Goal: Task Accomplishment & Management: Manage account settings

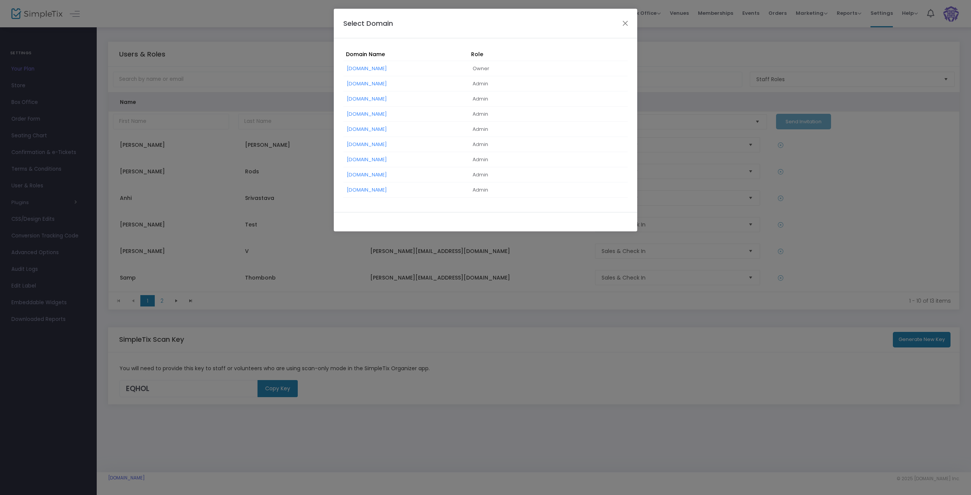
drag, startPoint x: 389, startPoint y: 191, endPoint x: 389, endPoint y: 200, distance: 9.1
click at [387, 191] on link "[DOMAIN_NAME]" at bounding box center [367, 189] width 40 height 7
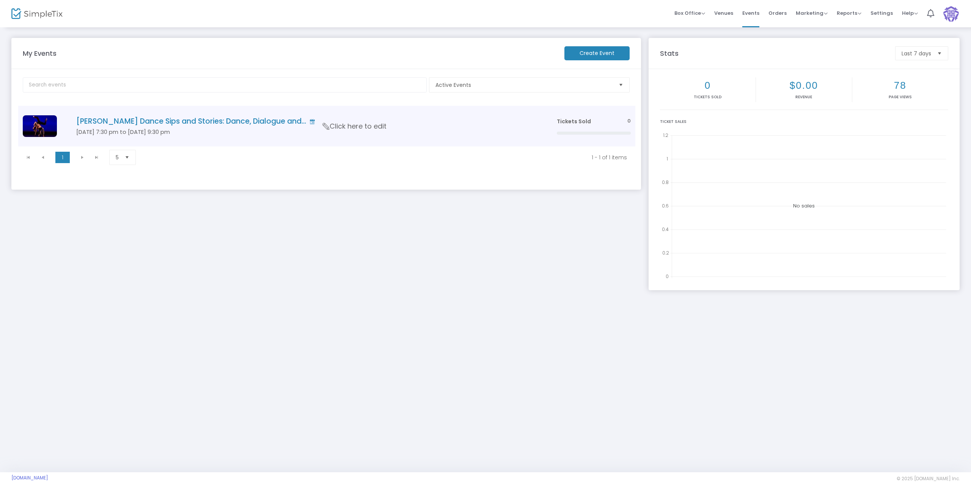
click at [363, 126] on span "Click here to edit" at bounding box center [355, 126] width 64 height 10
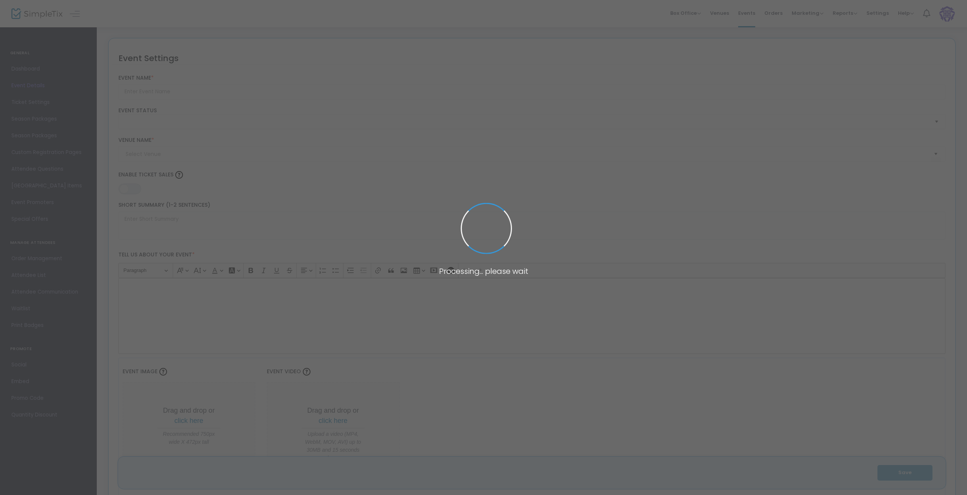
type input "Carolyn Dorfman Dance Sips and Stories: Dance, Dialogue and..."
type textarea "$25: First Drink on the house 6:30- 7:30-Pre-show Toast and Snacks 7:30- 9:30- …"
type input "Buy Tickets"
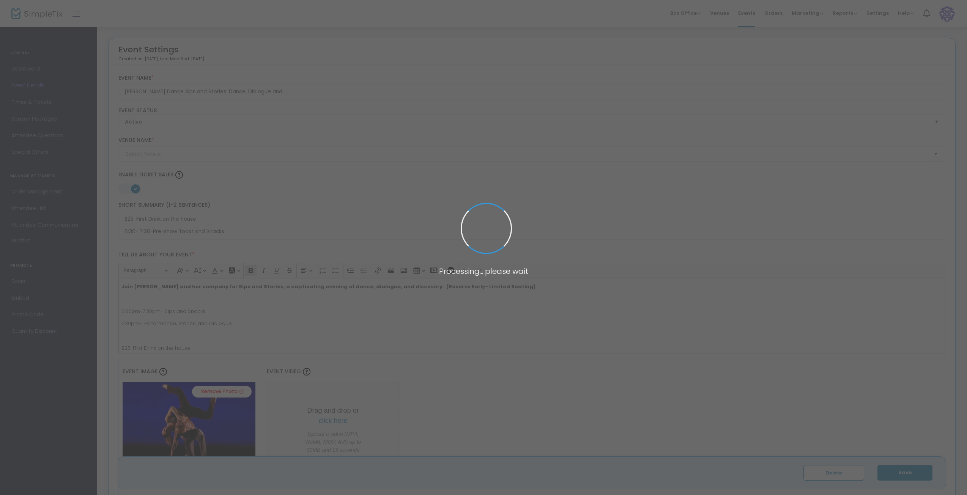
type input "Paul Taylor Dance East"
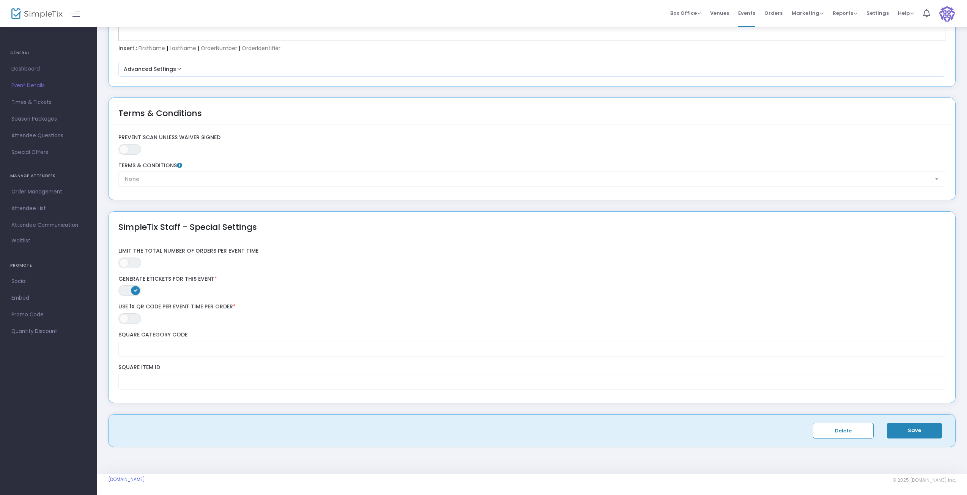
scroll to position [1118, 0]
click at [31, 99] on span "Times & Tickets" at bounding box center [48, 103] width 74 height 10
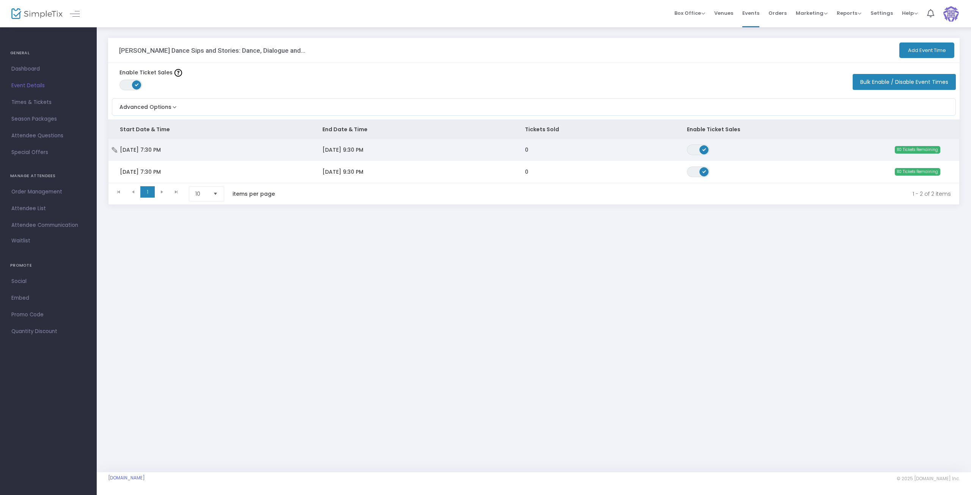
click at [455, 157] on td "11/14/2025 9:30 PM" at bounding box center [412, 150] width 203 height 22
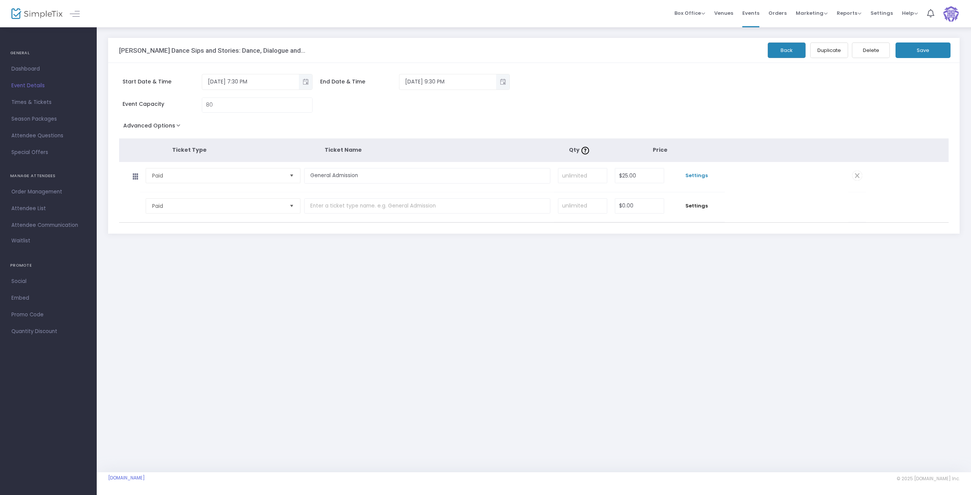
click at [701, 177] on span "Settings" at bounding box center [696, 176] width 49 height 8
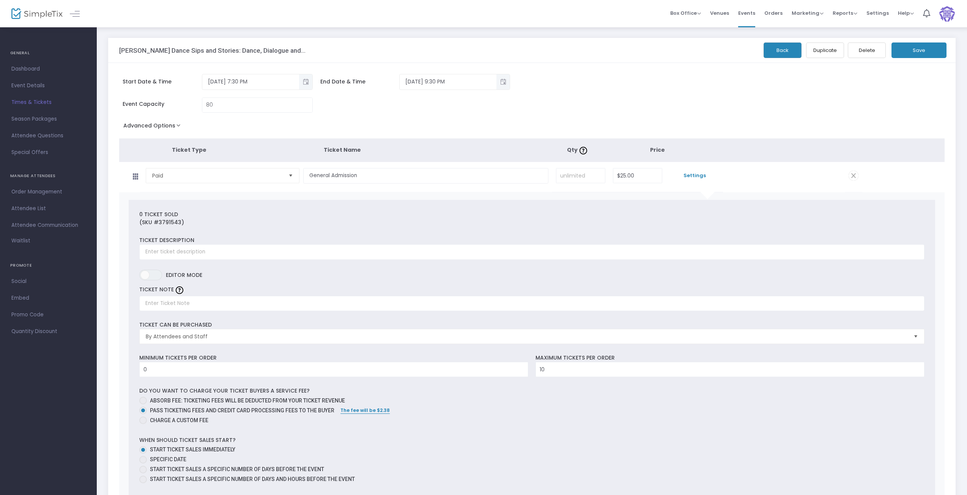
click at [25, 101] on span "Times & Tickets" at bounding box center [48, 103] width 74 height 10
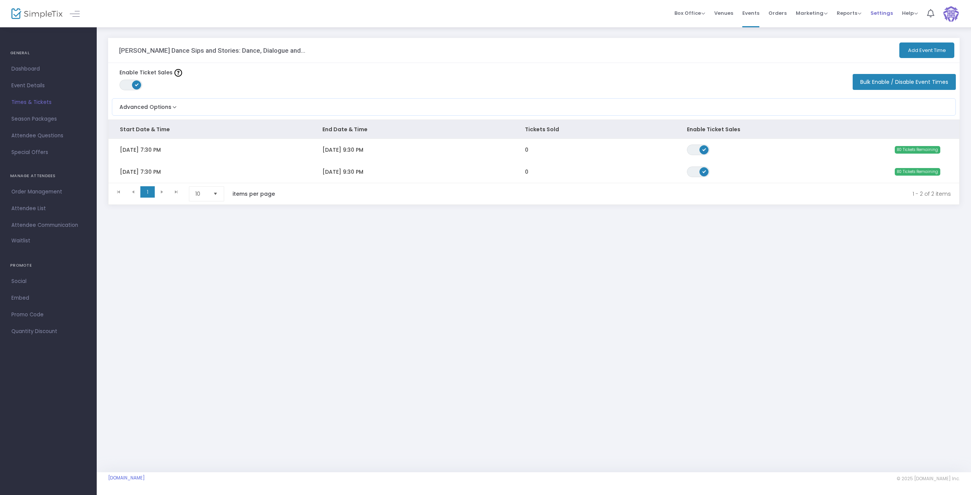
click at [882, 14] on span "Settings" at bounding box center [882, 12] width 22 height 19
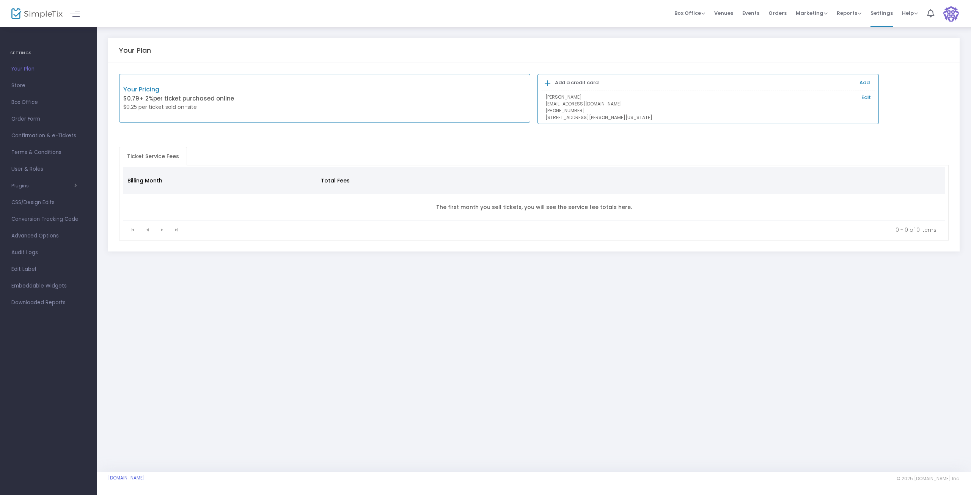
click at [16, 88] on span "Store" at bounding box center [48, 86] width 74 height 10
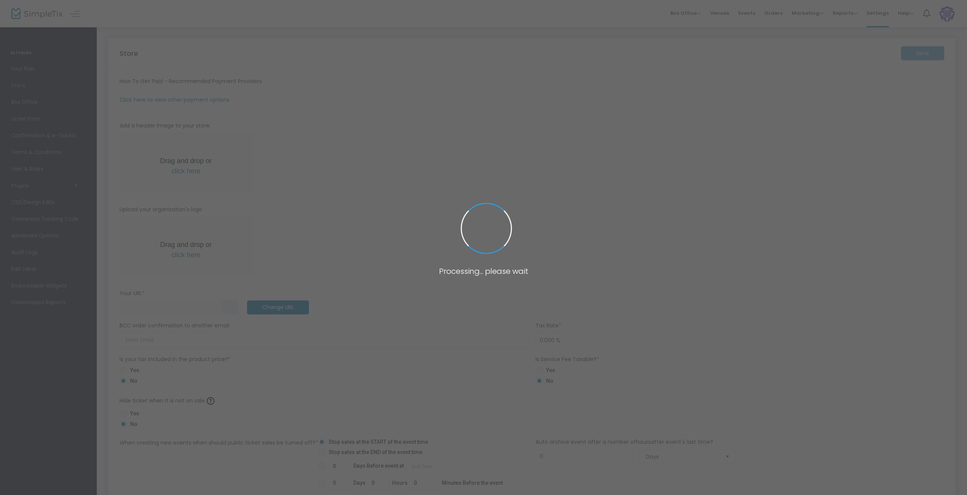
type input "https://CarolynDorfmanDance"
radio input "true"
radio input "false"
radio input "true"
type input "Carolyn Dorfman Dance"
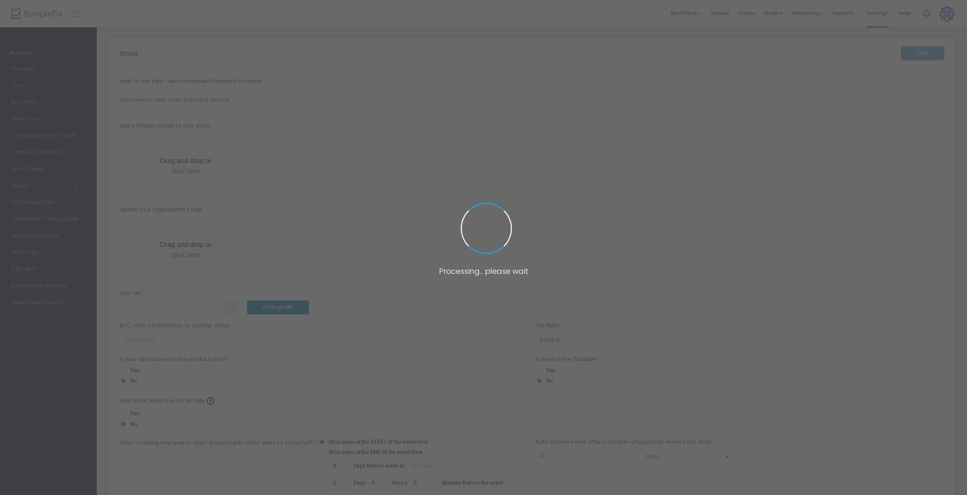
type input "9086878855"
type input "facebook.com/cdorfmandance"
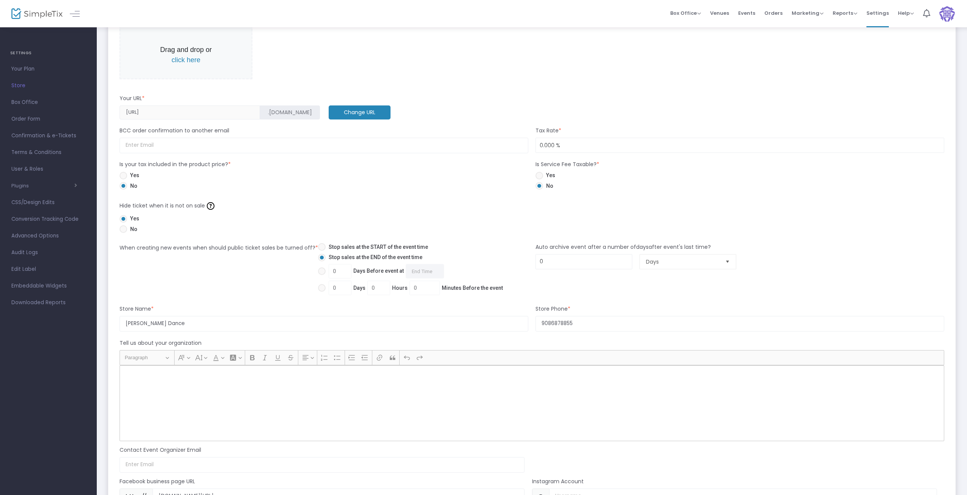
scroll to position [255, 0]
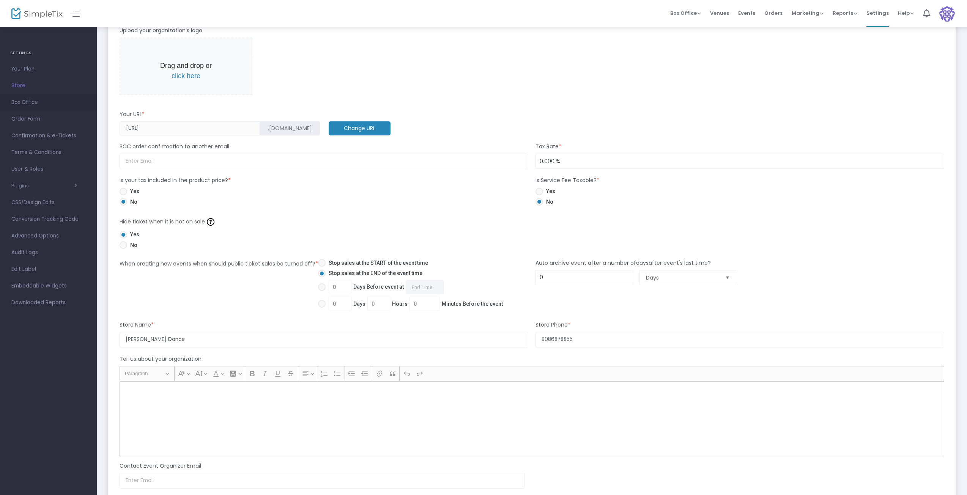
click at [21, 102] on span "Box Office" at bounding box center [48, 103] width 74 height 10
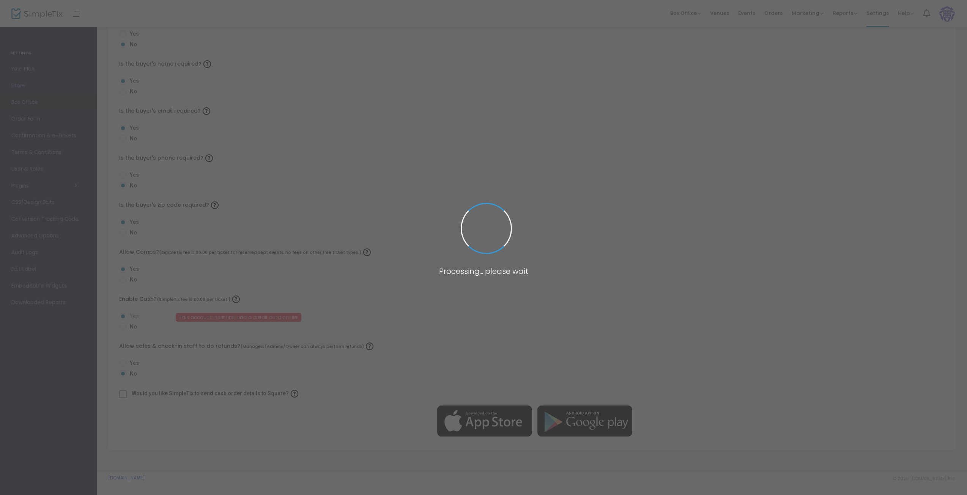
radio input "false"
radio input "true"
radio input "false"
radio input "true"
radio input "false"
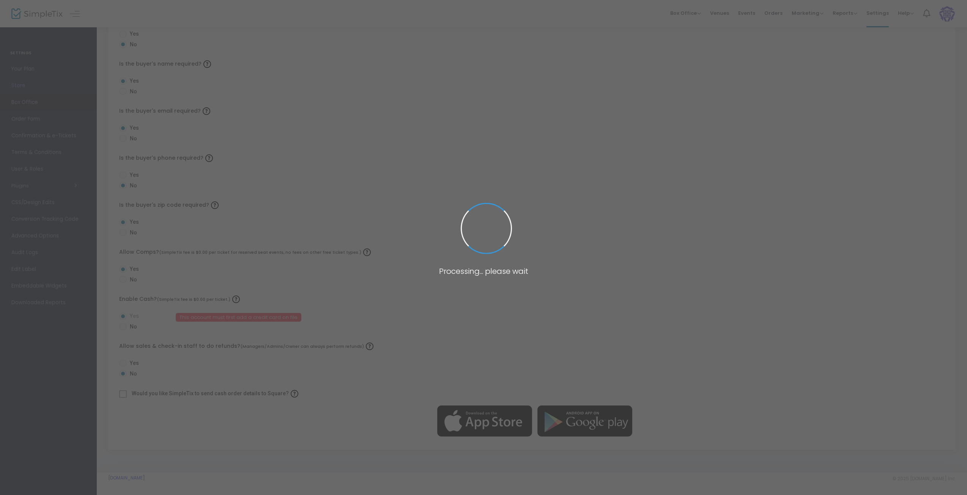
radio input "true"
radio input "false"
radio input "true"
radio input "false"
radio input "true"
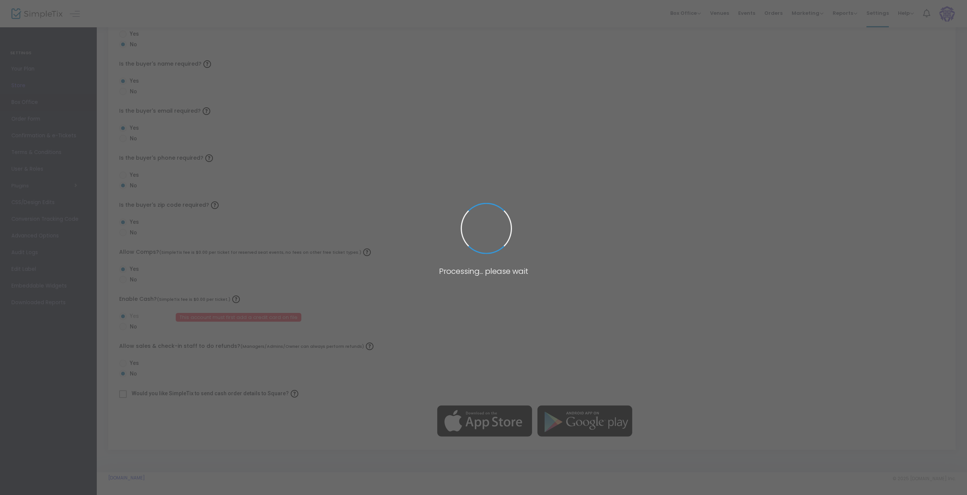
radio input "true"
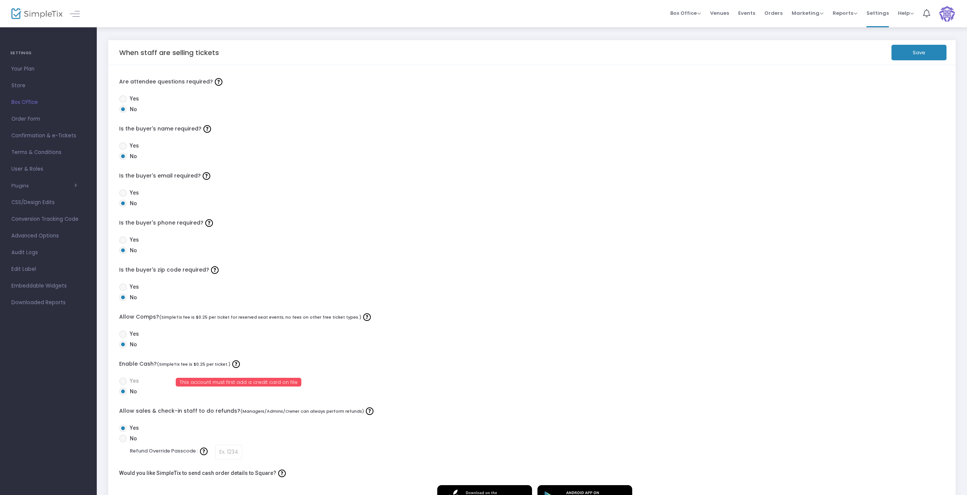
scroll to position [0, 0]
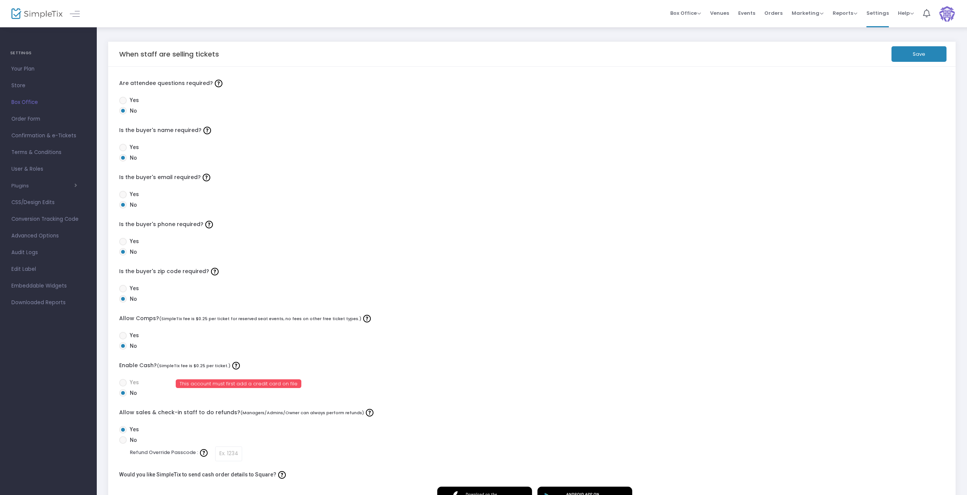
click at [20, 84] on span "Store" at bounding box center [48, 86] width 74 height 10
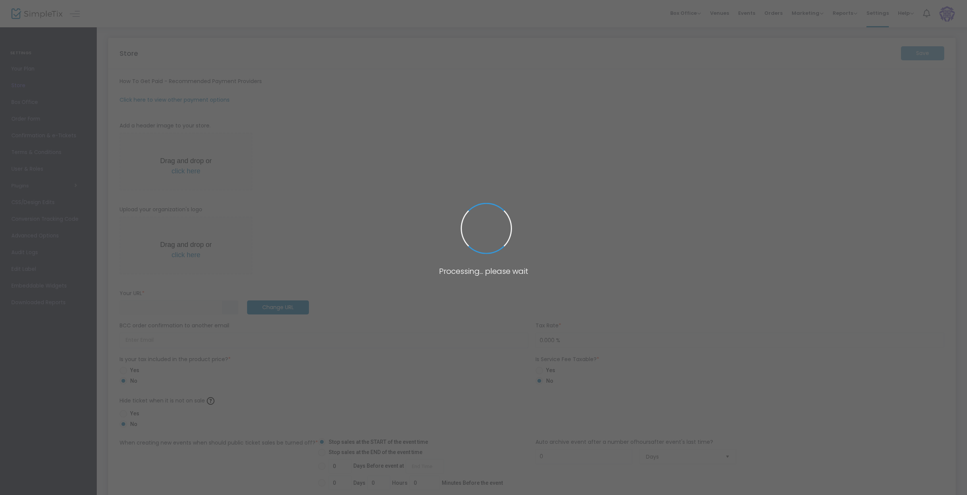
type input "https://CarolynDorfmanDance"
radio input "true"
radio input "false"
radio input "true"
type input "Carolyn Dorfman Dance"
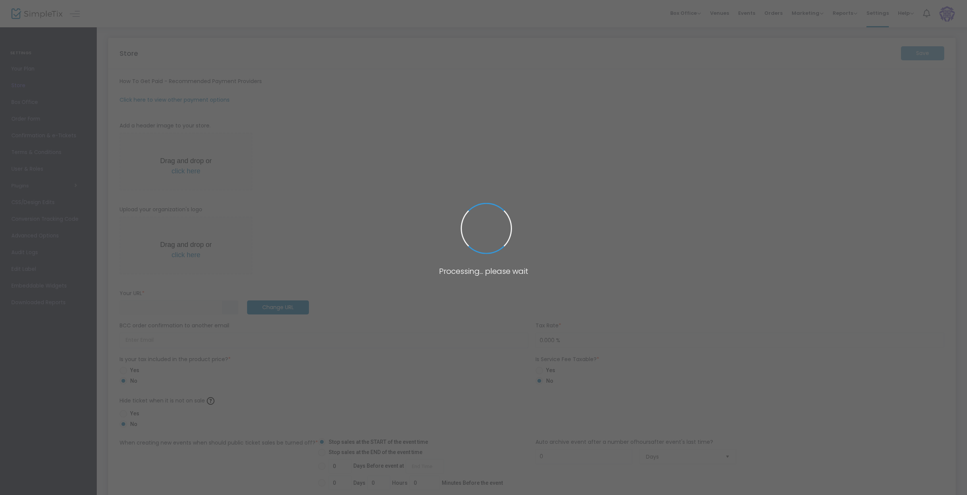
type input "9086878855"
type input "facebook.com/cdorfmandance"
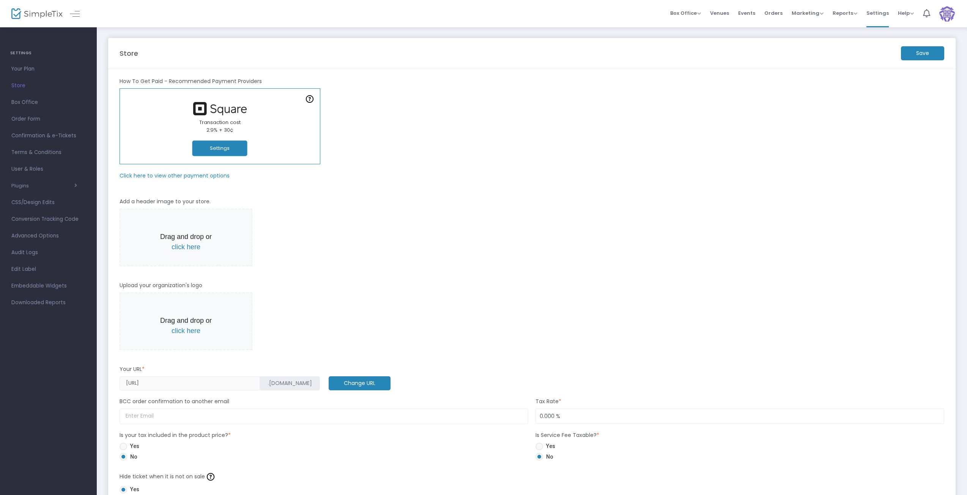
click at [751, 12] on span "Events" at bounding box center [746, 12] width 17 height 19
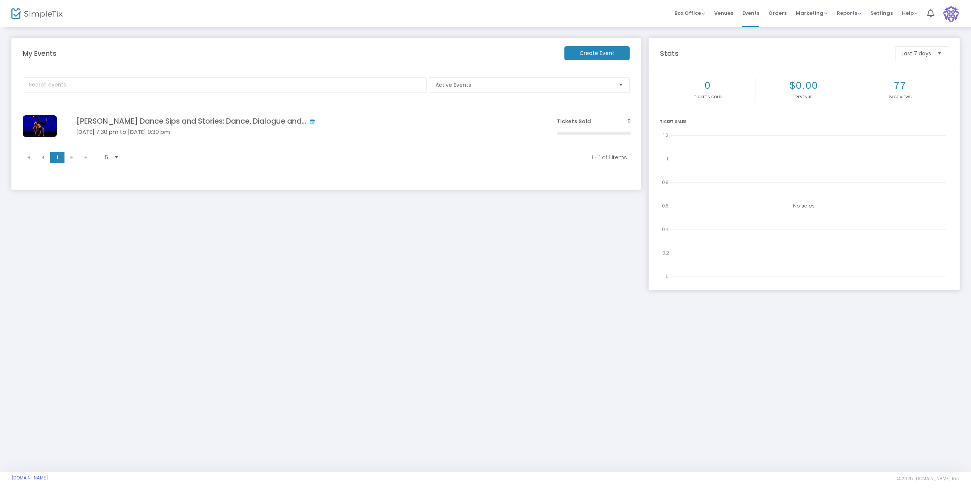
click at [0, 0] on span "Click here to edit" at bounding box center [0, 0] width 0 height 0
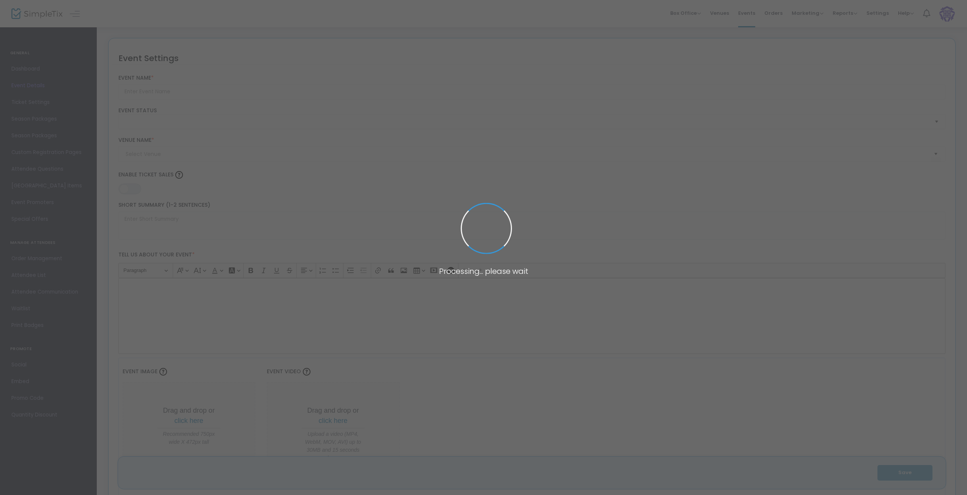
type input "Carolyn Dorfman Dance Sips and Stories: Dance, Dialogue and..."
type textarea "$25: First Drink on the house 6:30- 7:30-Pre-show Toast and Snacks 7:30- 9:30- …"
type input "Buy Tickets"
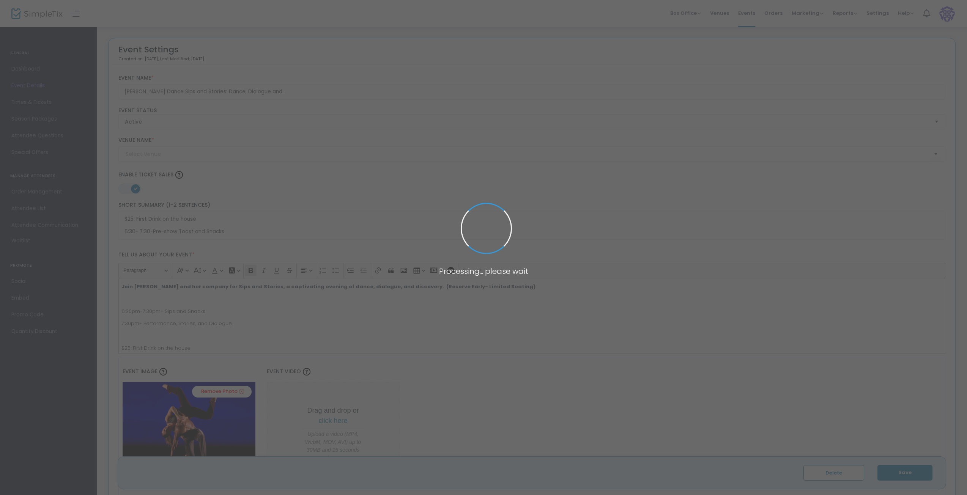
type input "Paul Taylor Dance East"
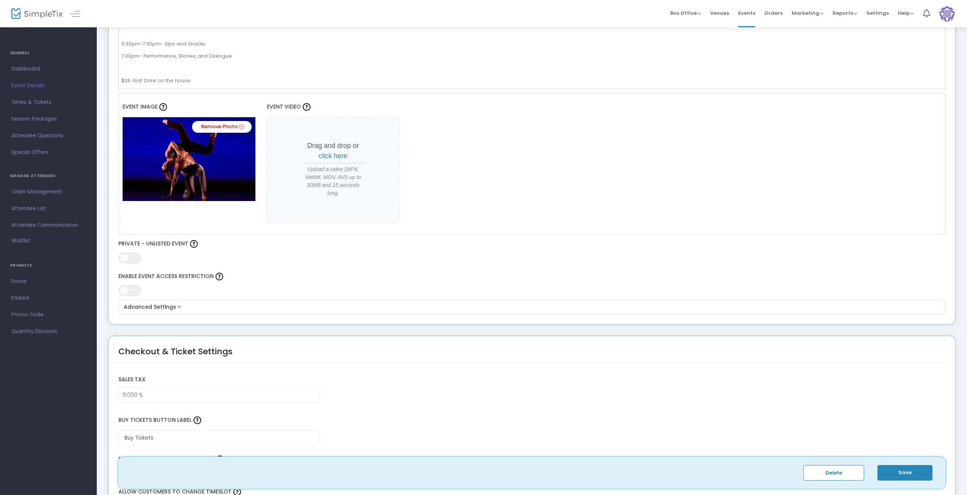
scroll to position [266, 0]
click at [180, 304] on button "Advanced Settings" at bounding box center [531, 306] width 821 height 9
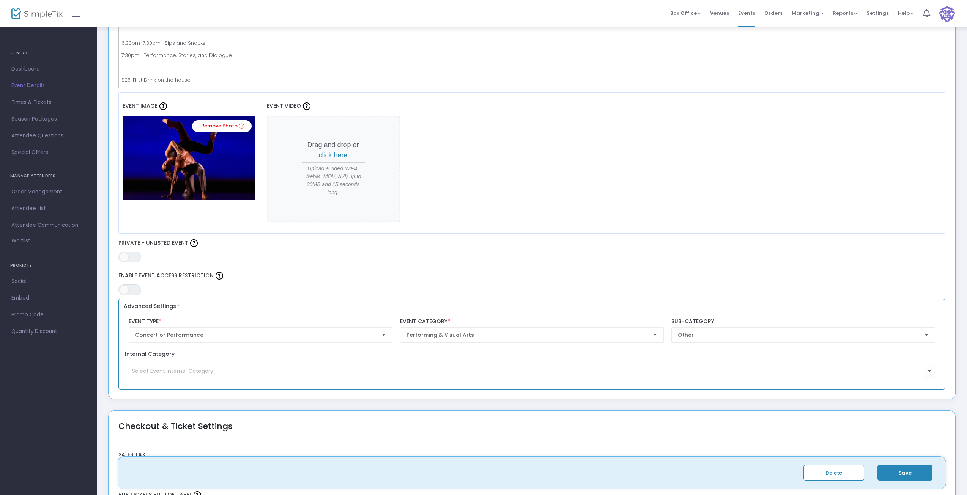
click at [180, 304] on button "Advanced Settings" at bounding box center [531, 306] width 821 height 9
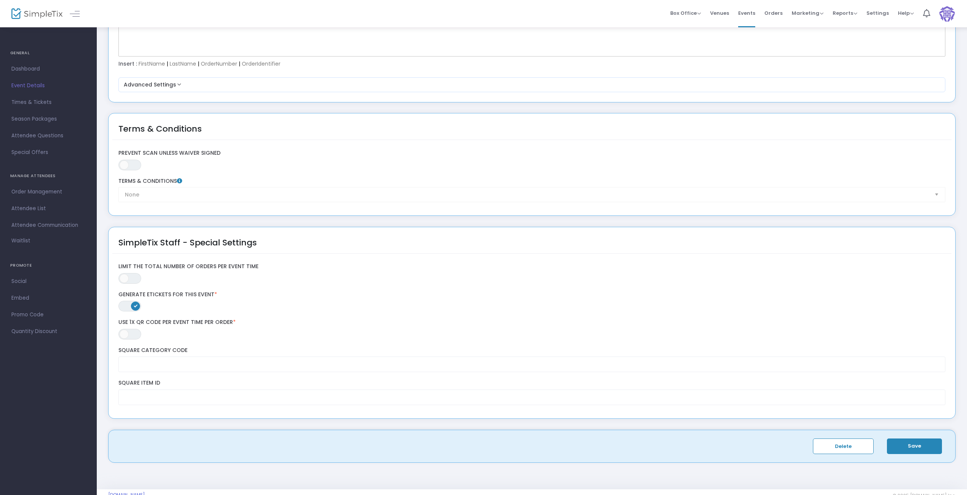
scroll to position [1118, 0]
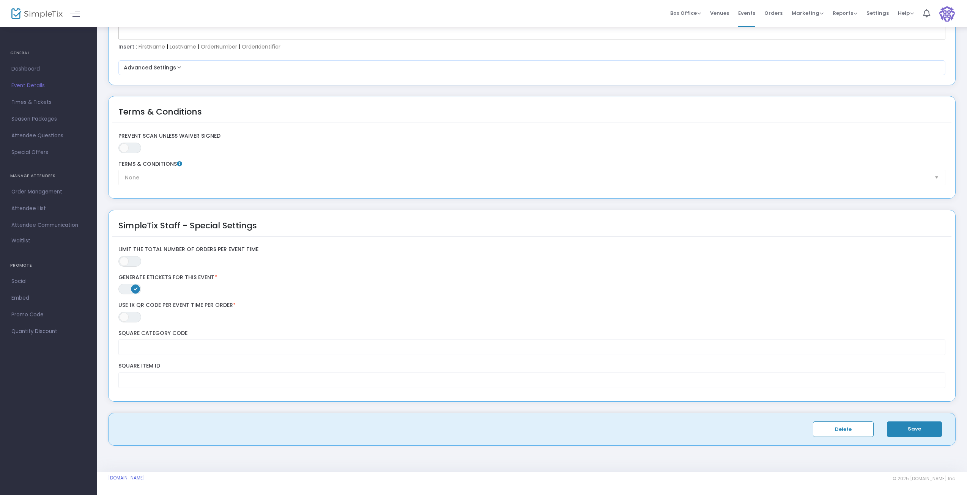
click at [35, 104] on span "Times & Tickets" at bounding box center [48, 103] width 74 height 10
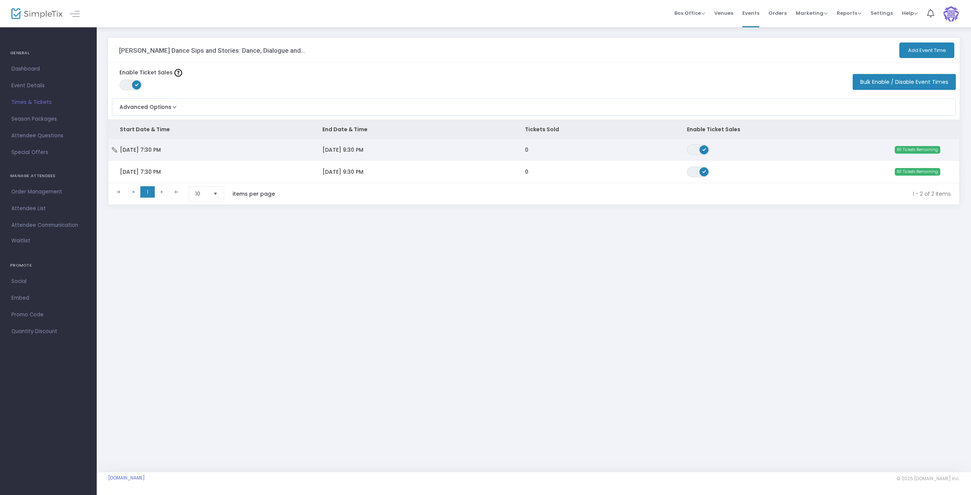
click at [589, 150] on td "0" at bounding box center [595, 150] width 162 height 22
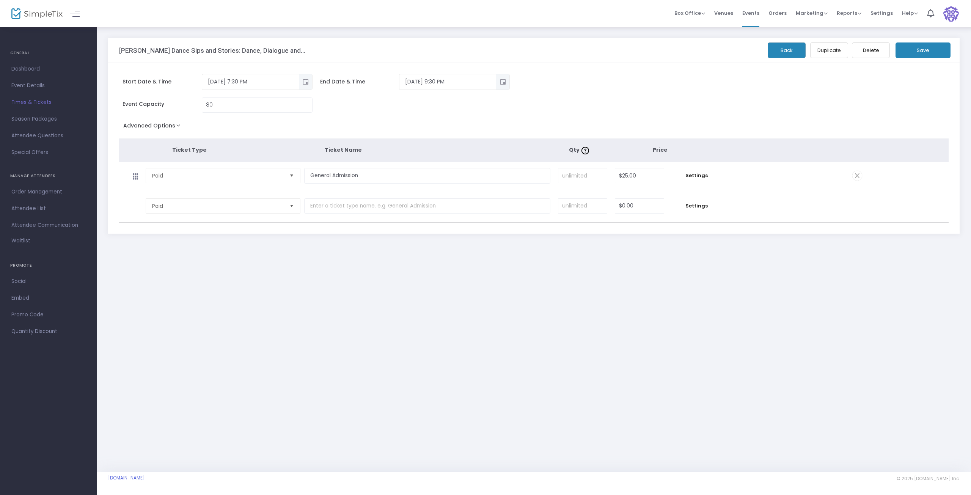
click at [174, 126] on button "Advanced Options" at bounding box center [153, 127] width 69 height 14
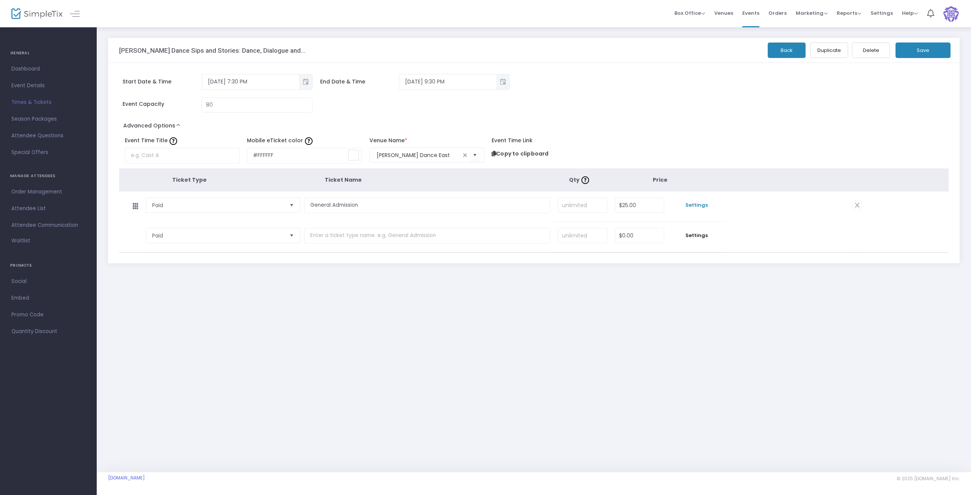
click at [689, 205] on span "Settings" at bounding box center [696, 206] width 49 height 8
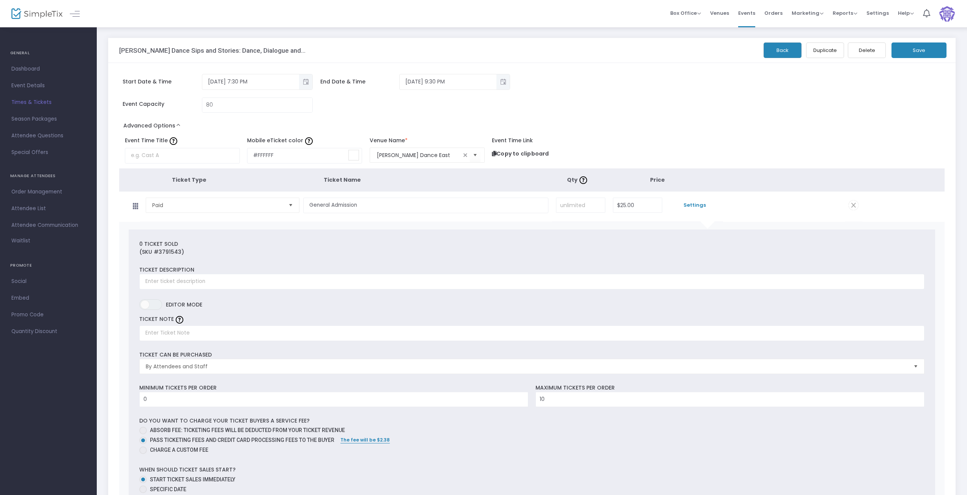
click at [33, 104] on span "Times & Tickets" at bounding box center [48, 103] width 74 height 10
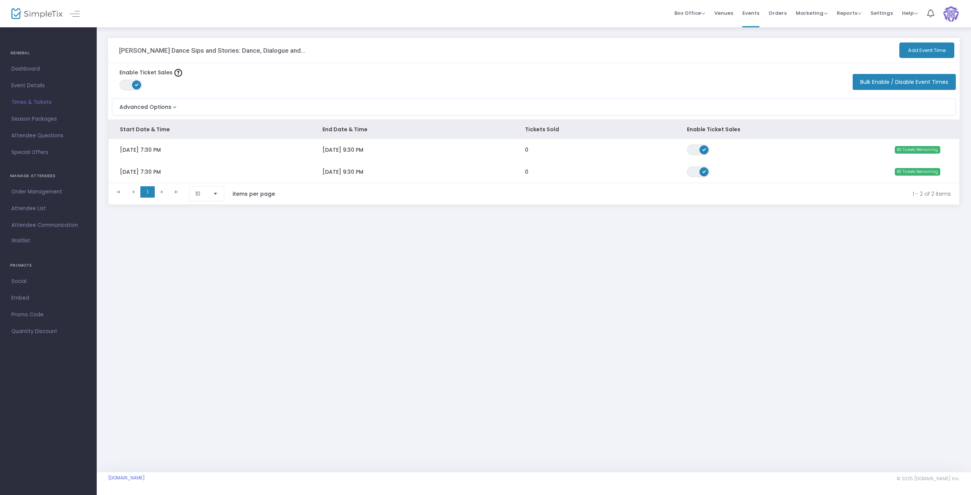
click at [19, 70] on span "Dashboard" at bounding box center [48, 69] width 74 height 10
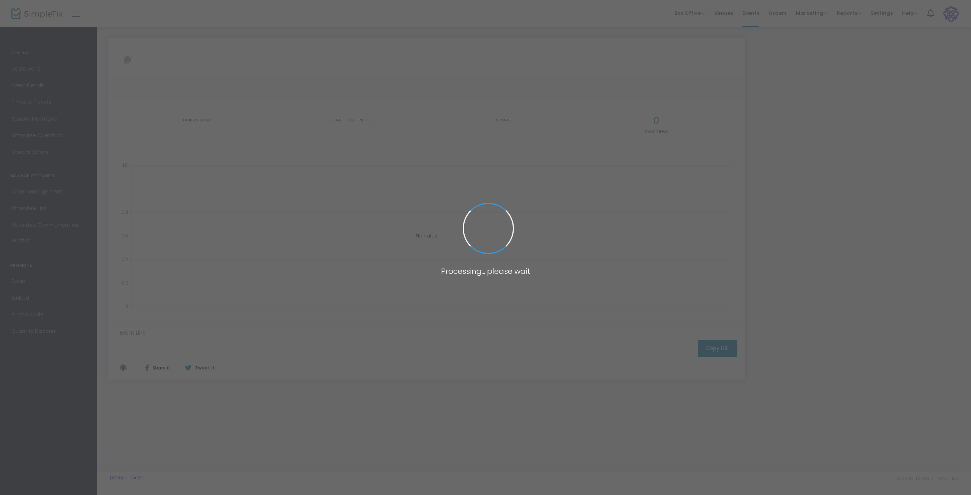
type input "https://www.simpletix.com/e/carolyn-dorfman-dance-sips-and-stories-dan-tickets-…"
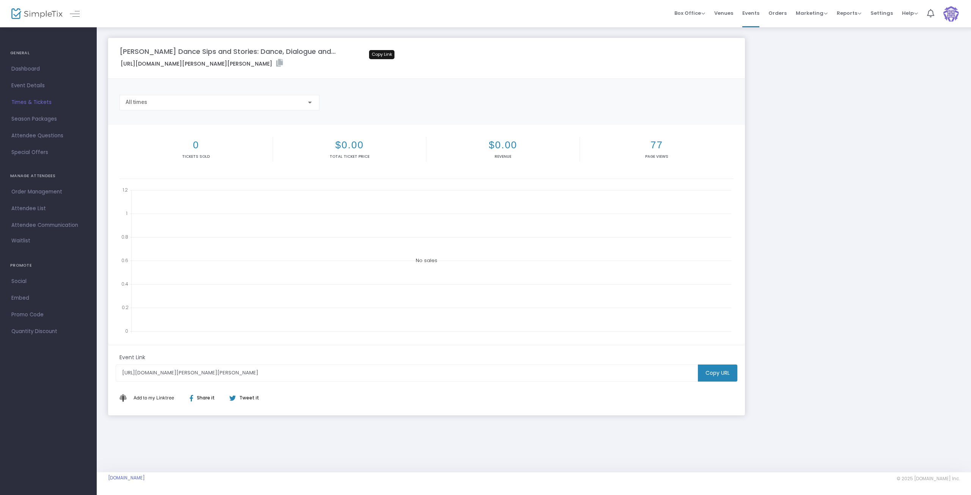
click at [283, 61] on icon at bounding box center [279, 63] width 7 height 8
click at [283, 63] on label "https://www.simpletix.com/e/carolyn-dorfman-dance-sips-and-stories-dan-tickets-…" at bounding box center [202, 63] width 162 height 9
click at [283, 63] on icon at bounding box center [279, 63] width 7 height 8
click at [20, 83] on span "Event Details" at bounding box center [48, 86] width 74 height 10
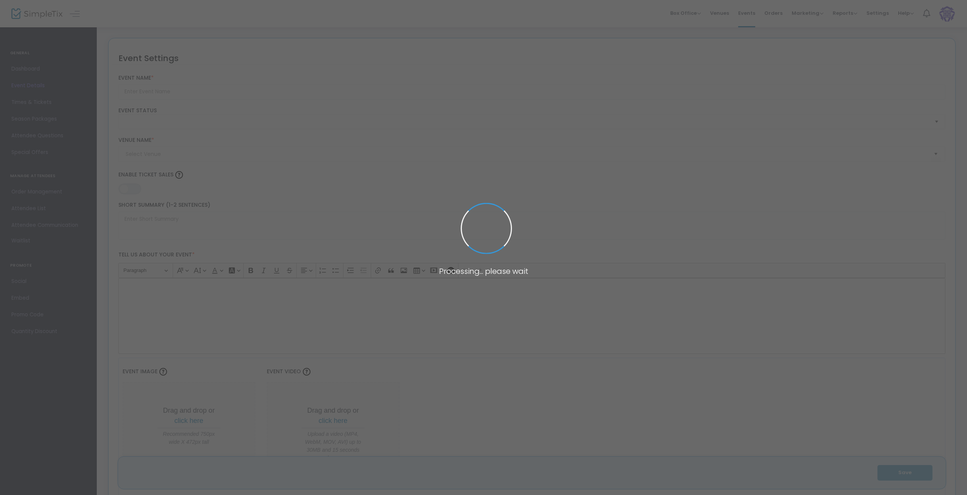
type input "Carolyn Dorfman Dance Sips and Stories: Dance, Dialogue and..."
type textarea "$25: First Drink on the house 6:30- 7:30-Pre-show Toast and Snacks 7:30- 9:30- …"
type input "Buy Tickets"
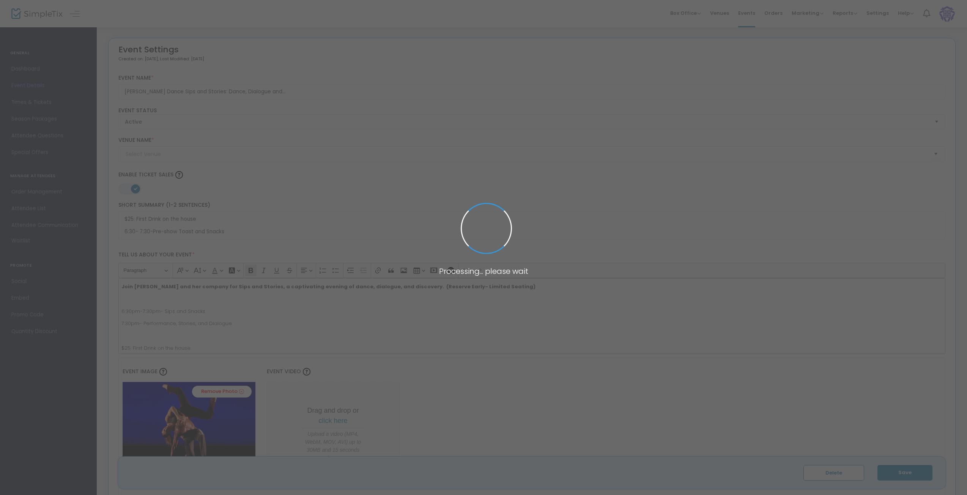
type input "Paul Taylor Dance East"
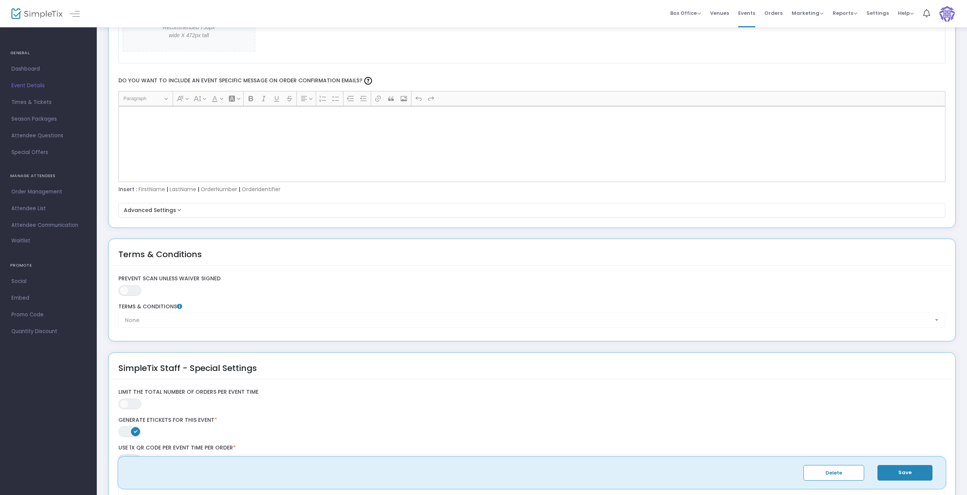
scroll to position [1025, 0]
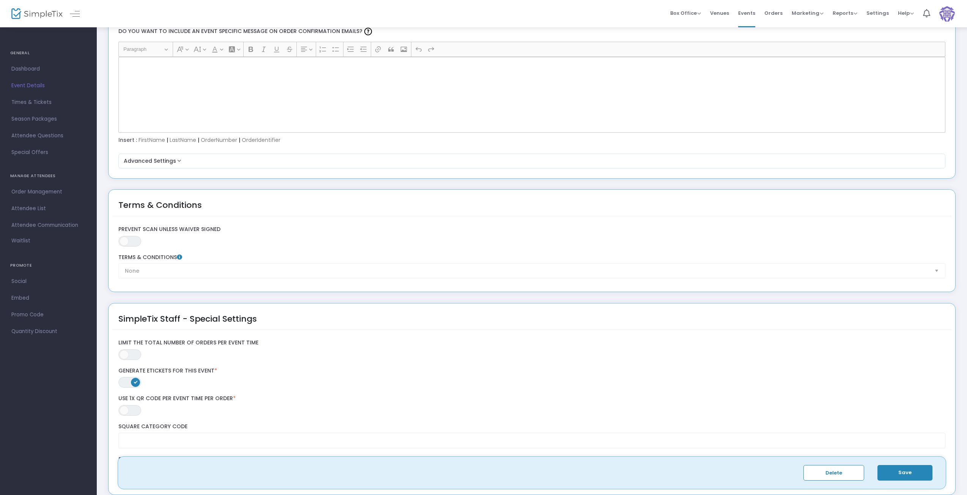
click at [171, 268] on div "None Terms & Conditions" at bounding box center [532, 266] width 834 height 24
click at [174, 271] on div "None Terms & Conditions" at bounding box center [532, 266] width 834 height 24
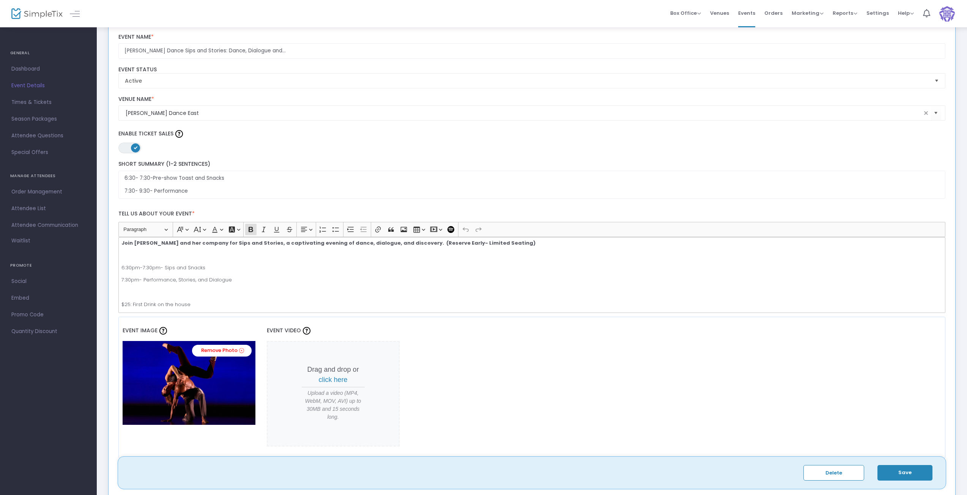
scroll to position [0, 0]
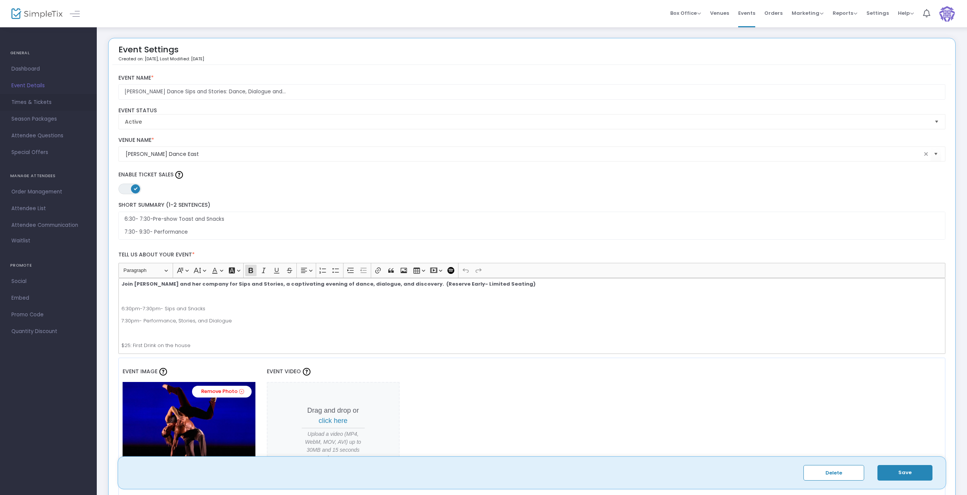
click at [28, 102] on span "Times & Tickets" at bounding box center [48, 103] width 74 height 10
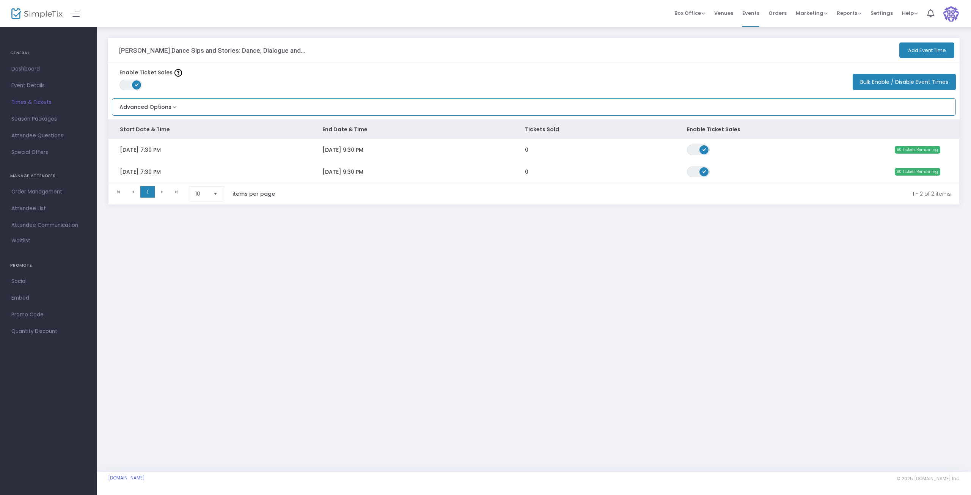
click at [159, 109] on button "Advanced Options" at bounding box center [145, 105] width 66 height 13
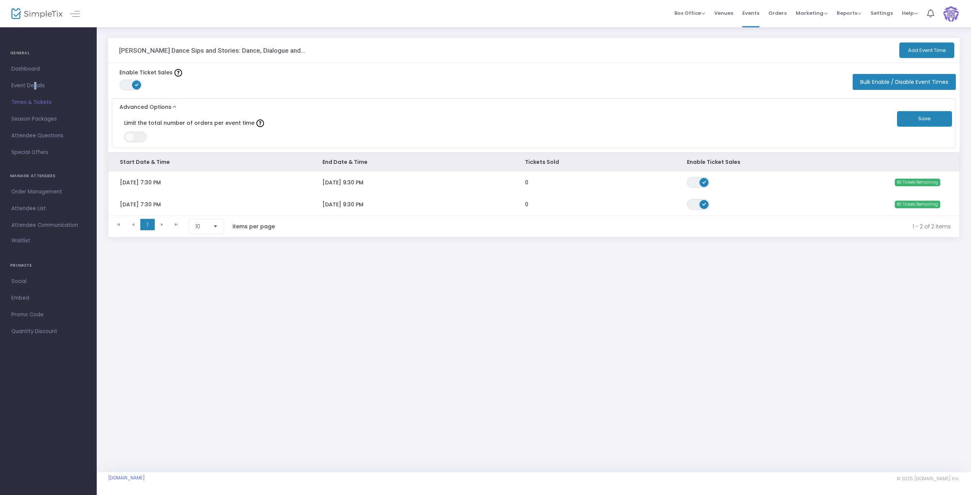
click at [31, 86] on span "Event Details" at bounding box center [48, 86] width 74 height 10
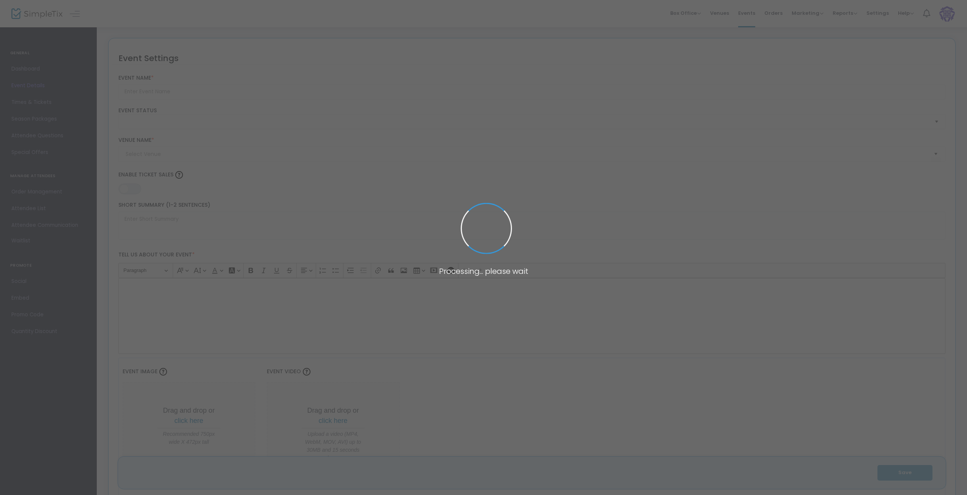
type input "Carolyn Dorfman Dance Sips and Stories: Dance, Dialogue and..."
type textarea "$25: First Drink on the house 6:30- 7:30-Pre-show Toast and Snacks 7:30- 9:30- …"
type input "Buy Tickets"
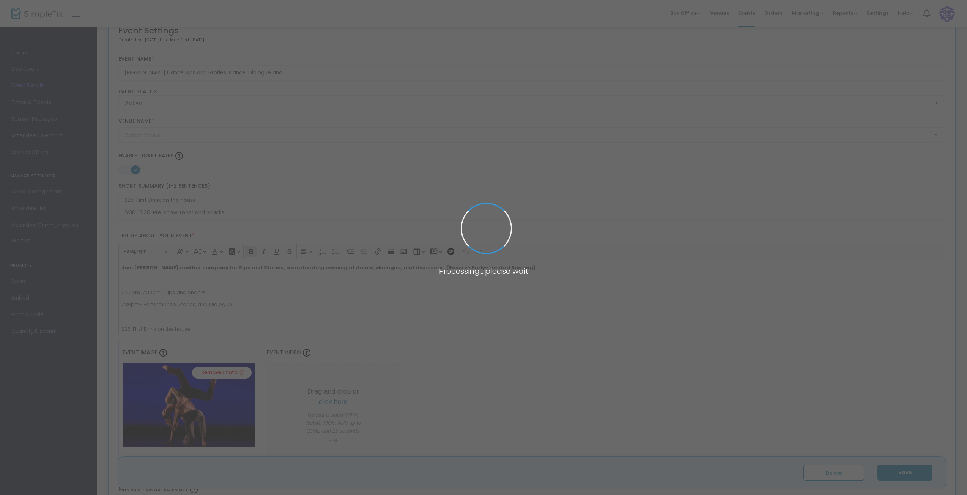
type input "Paul Taylor Dance East"
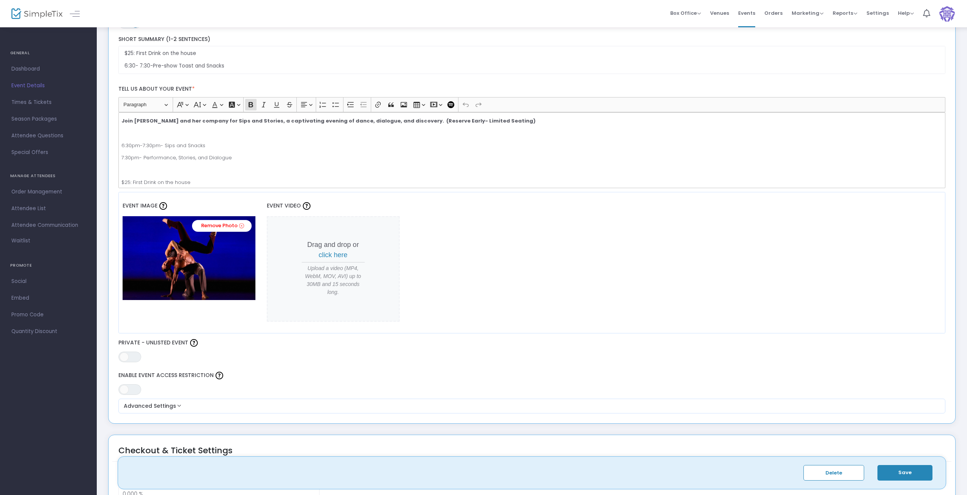
scroll to position [190, 0]
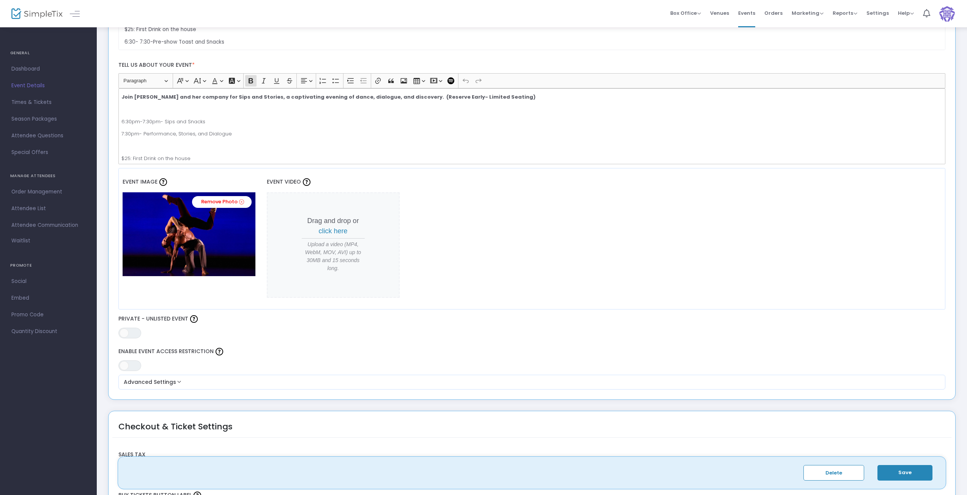
click at [941, 11] on img at bounding box center [947, 14] width 16 height 16
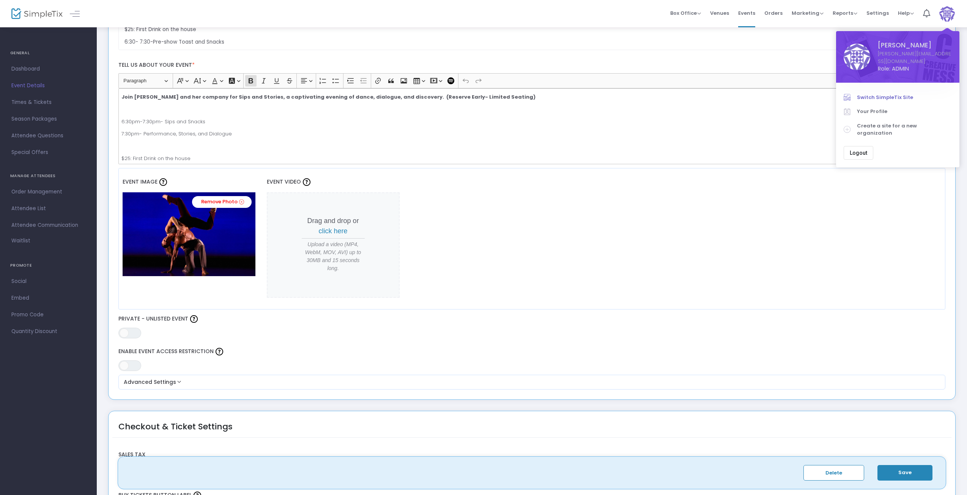
click at [882, 94] on span "Switch SimpleTix Site" at bounding box center [904, 98] width 95 height 8
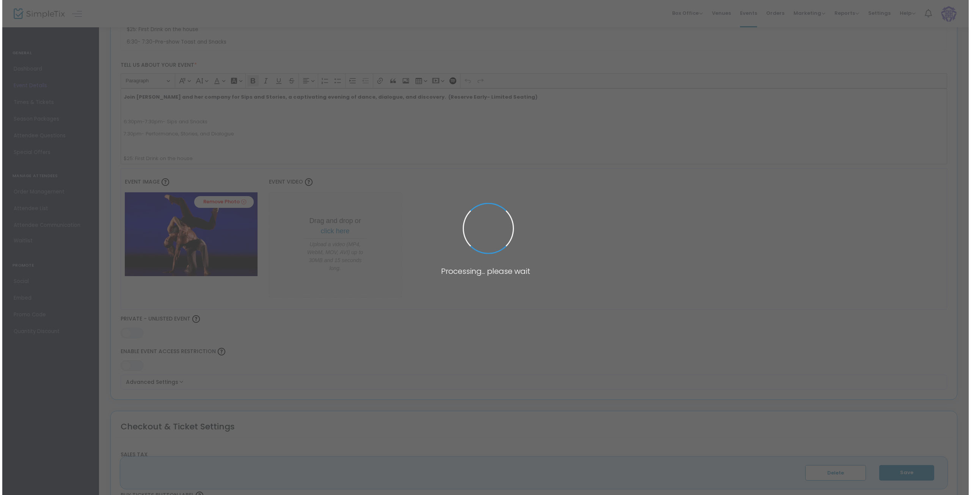
scroll to position [0, 0]
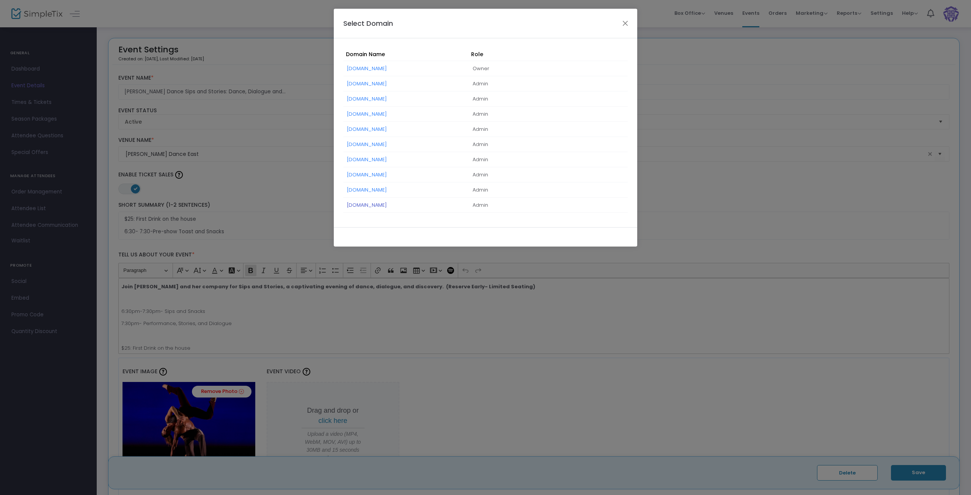
click at [387, 205] on link "[DOMAIN_NAME]" at bounding box center [367, 205] width 40 height 7
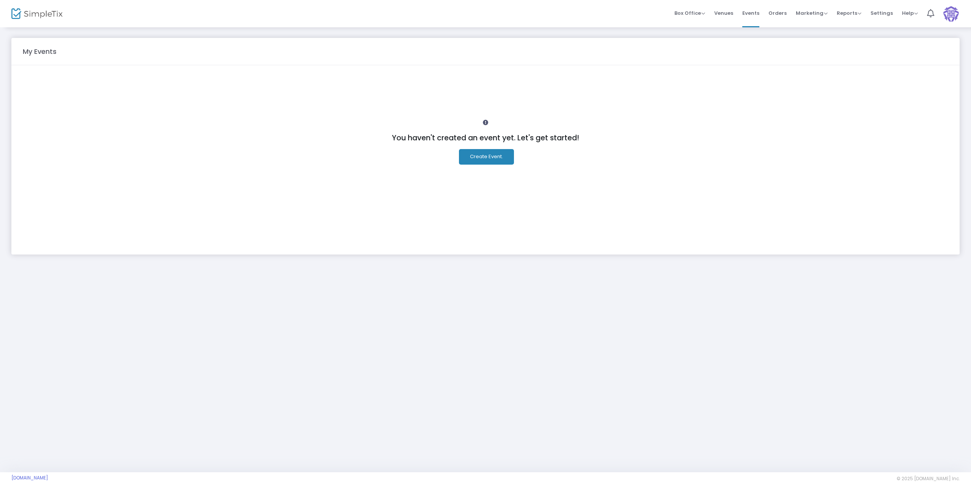
click at [775, 15] on span "Orders" at bounding box center [778, 12] width 18 height 19
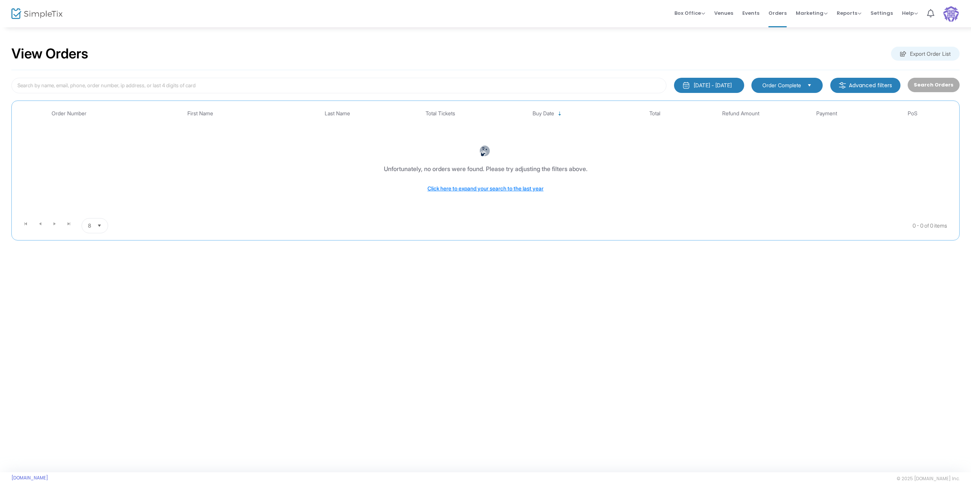
click at [816, 86] on span "Select" at bounding box center [810, 85] width 13 height 13
click at [773, 116] on span "Order Refunded" at bounding box center [782, 116] width 43 height 8
click at [934, 88] on button "Search Orders" at bounding box center [934, 85] width 52 height 14
click at [778, 85] on span "Order Refunded" at bounding box center [782, 86] width 39 height 8
click at [777, 135] on li "Not Complete" at bounding box center [790, 131] width 72 height 15
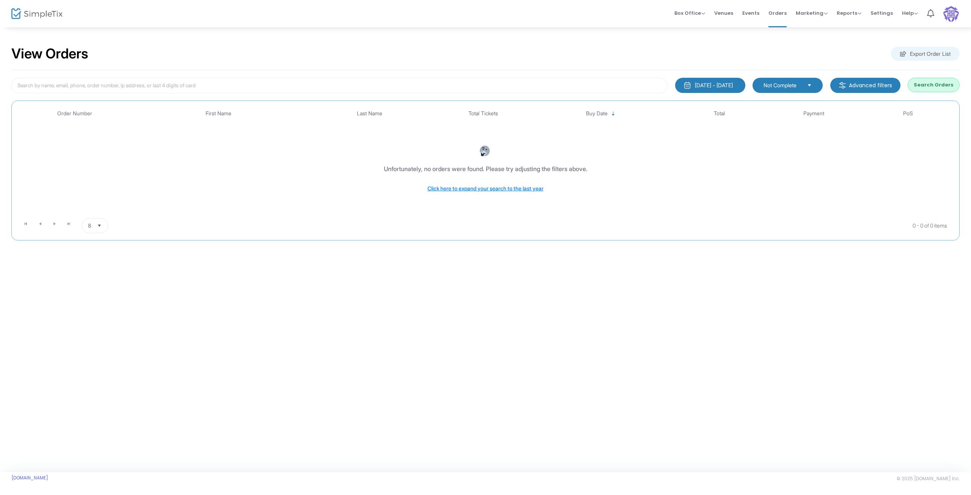
click at [924, 87] on button "Search Orders" at bounding box center [934, 85] width 52 height 14
click at [757, 15] on span "Events" at bounding box center [751, 12] width 17 height 19
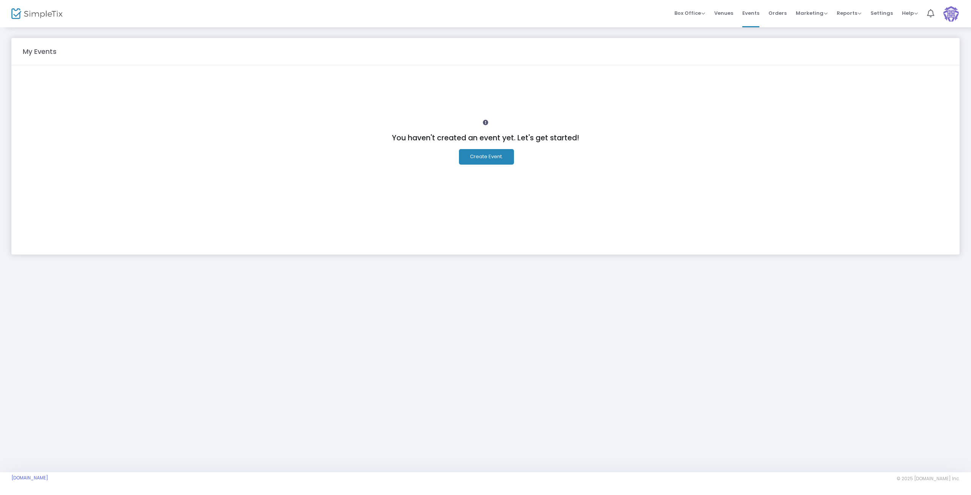
click at [945, 11] on img at bounding box center [952, 14] width 16 height 16
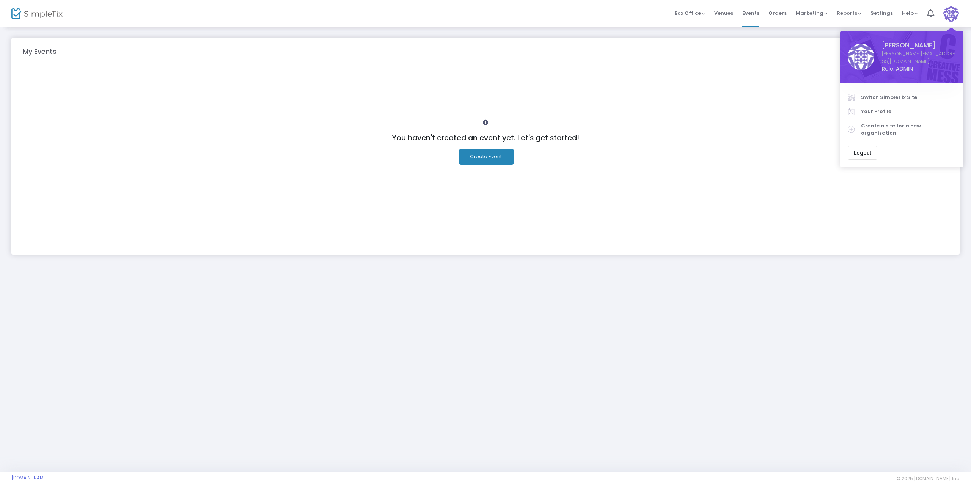
click at [901, 94] on span "Switch SimpleTix Site" at bounding box center [908, 98] width 95 height 8
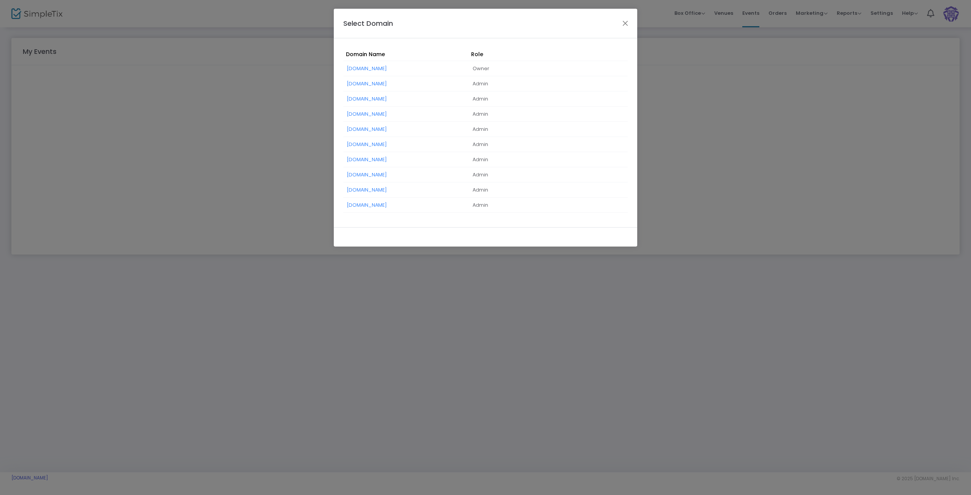
drag, startPoint x: 383, startPoint y: 206, endPoint x: 391, endPoint y: 213, distance: 10.8
click at [383, 205] on link "[DOMAIN_NAME]" at bounding box center [367, 205] width 40 height 7
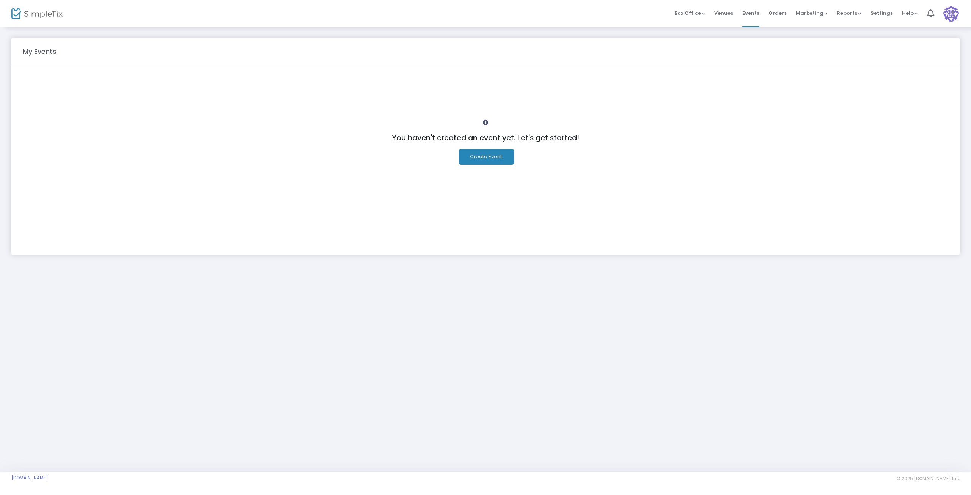
click at [949, 13] on img at bounding box center [952, 14] width 16 height 16
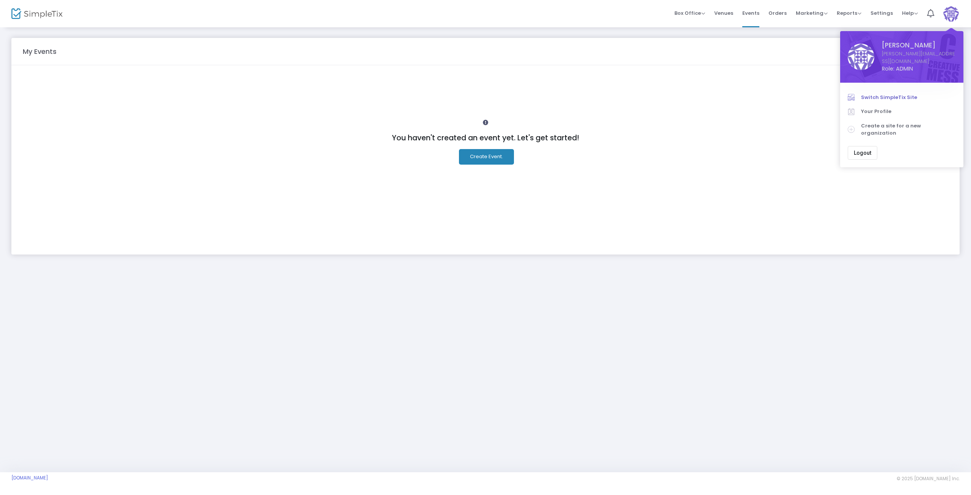
click at [873, 94] on span "Switch SimpleTix Site" at bounding box center [908, 98] width 95 height 8
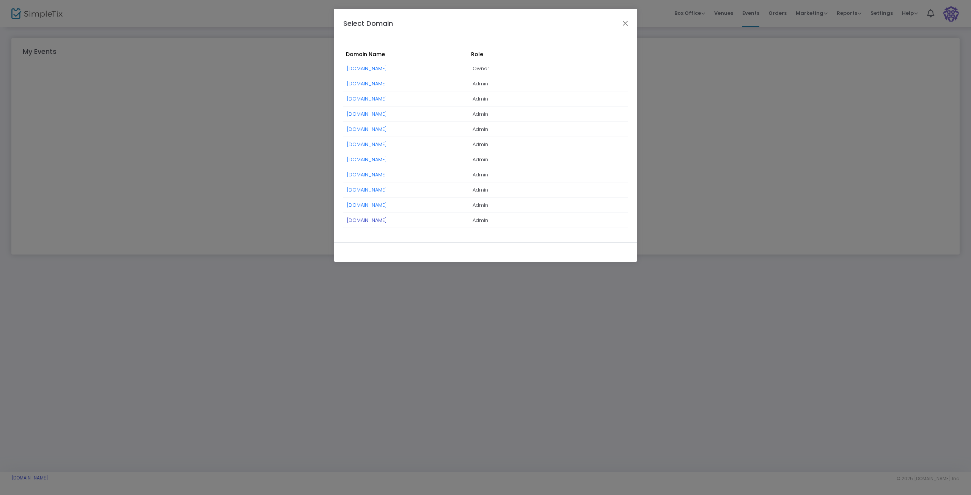
click at [387, 219] on link "[DOMAIN_NAME]" at bounding box center [367, 220] width 40 height 7
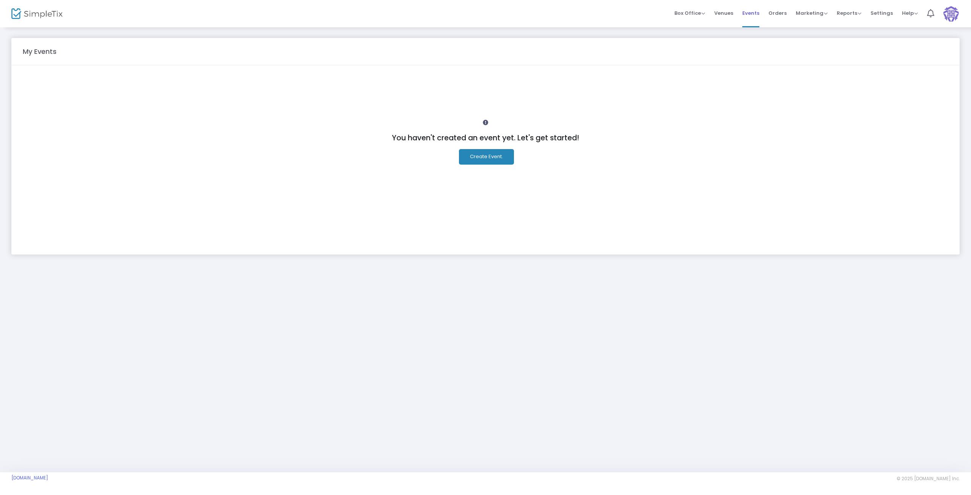
click at [758, 13] on span "Events" at bounding box center [751, 12] width 17 height 19
click at [951, 14] on img at bounding box center [952, 14] width 16 height 16
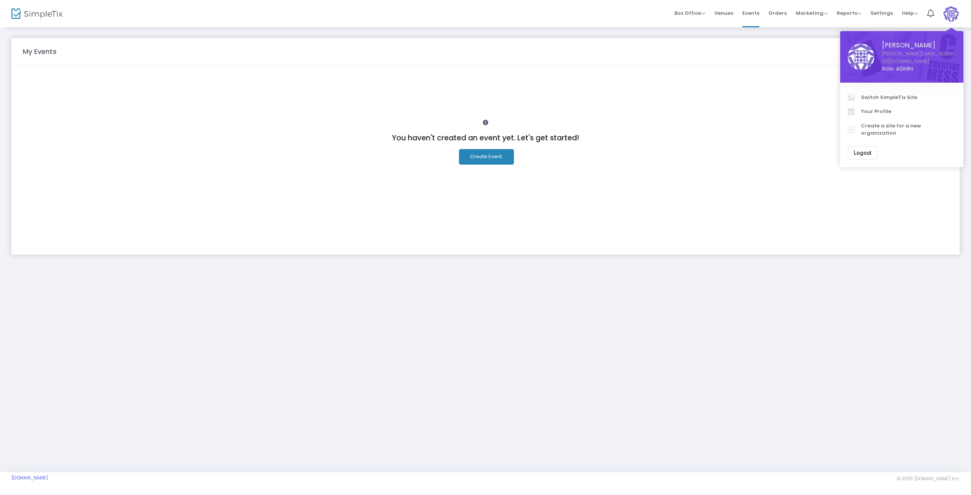
click at [885, 94] on span "Switch SimpleTix Site" at bounding box center [908, 98] width 95 height 8
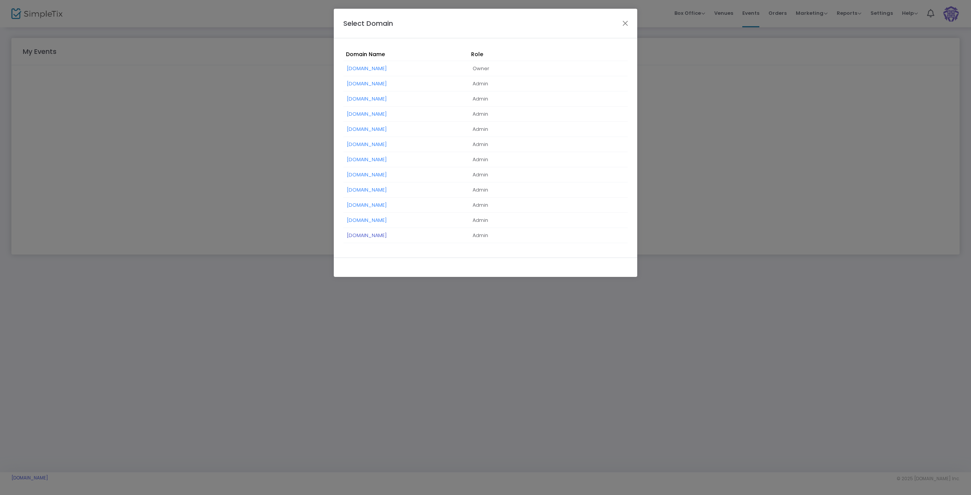
click at [387, 234] on link "[DOMAIN_NAME]" at bounding box center [367, 235] width 40 height 7
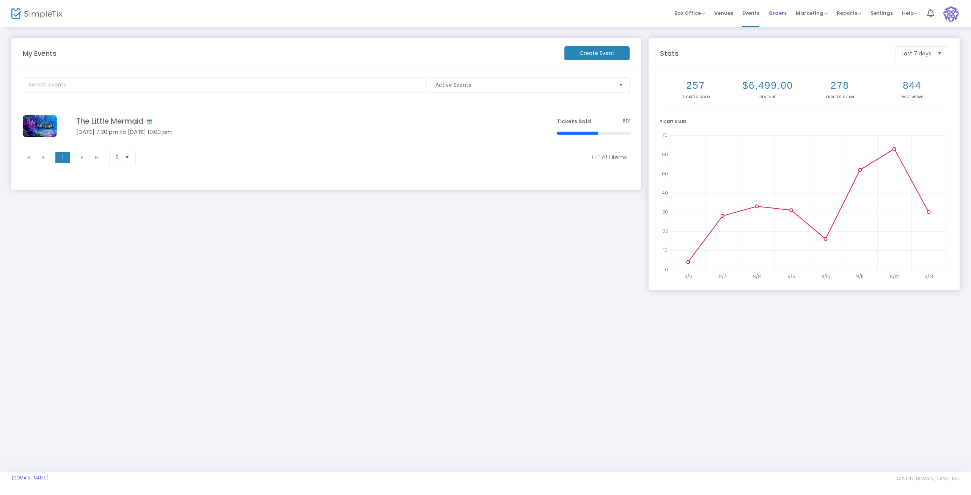
click at [779, 11] on span "Orders" at bounding box center [778, 12] width 18 height 19
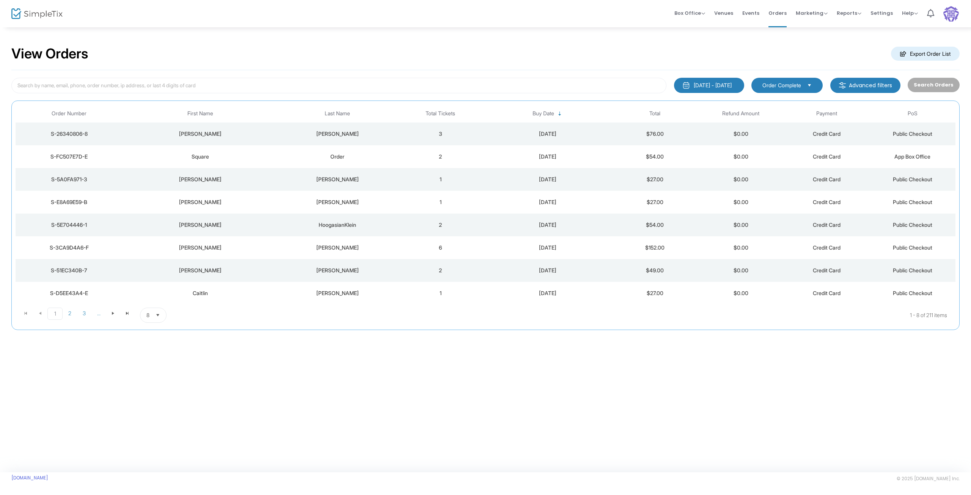
click at [542, 199] on div "[DATE]" at bounding box center [547, 202] width 125 height 8
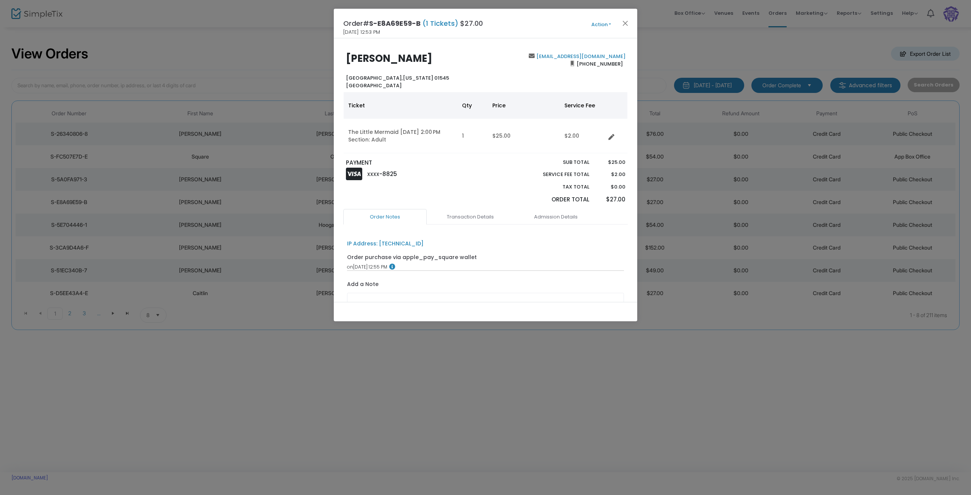
click at [609, 26] on button "Action" at bounding box center [602, 24] width 46 height 8
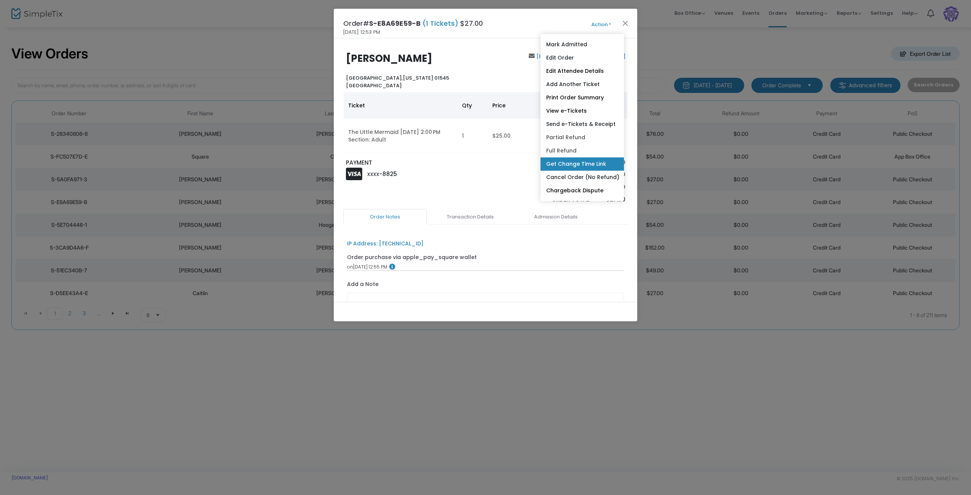
click at [572, 163] on link "Get Change Time Link" at bounding box center [582, 163] width 83 height 13
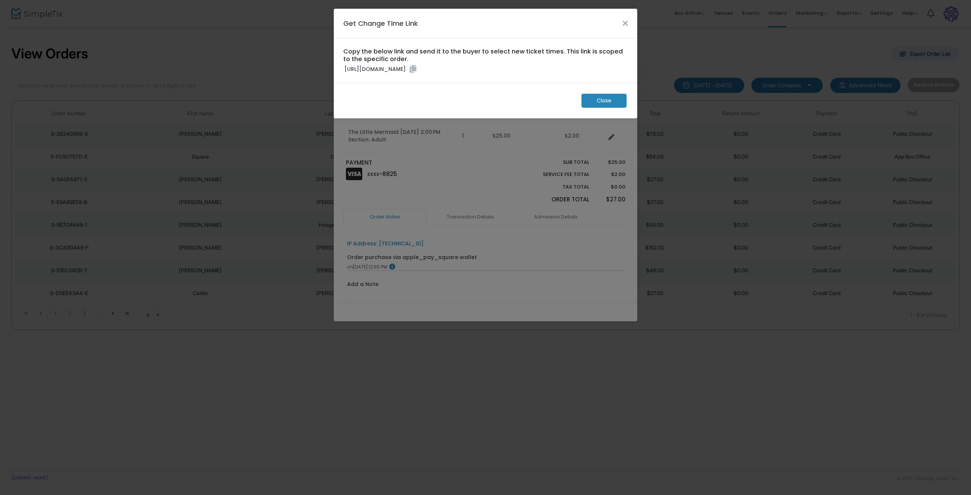
click at [417, 73] on icon at bounding box center [413, 69] width 7 height 8
